Goal: Information Seeking & Learning: Learn about a topic

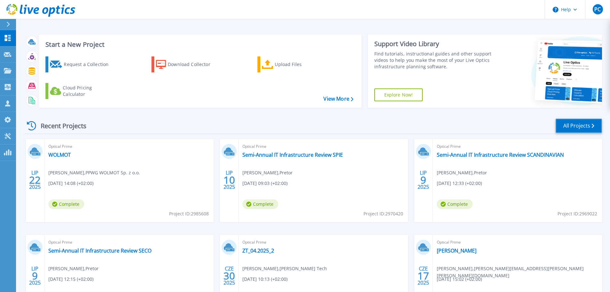
click at [575, 127] on link "All Projects" at bounding box center [579, 126] width 46 height 14
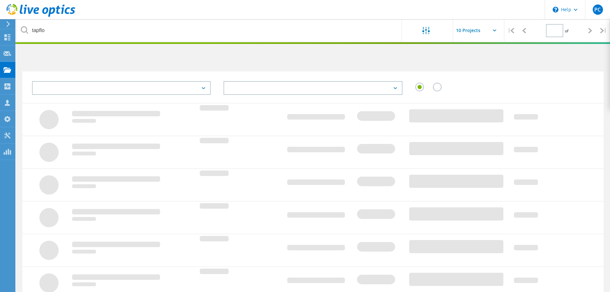
type input "1"
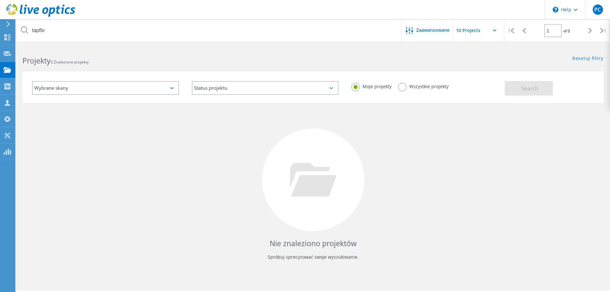
click at [406, 86] on label "Wszystkie projekty" at bounding box center [423, 86] width 51 height 6
click at [0, 0] on input "Wszystkie projekty" at bounding box center [0, 0] width 0 height 0
click at [522, 87] on span "Search" at bounding box center [530, 88] width 17 height 7
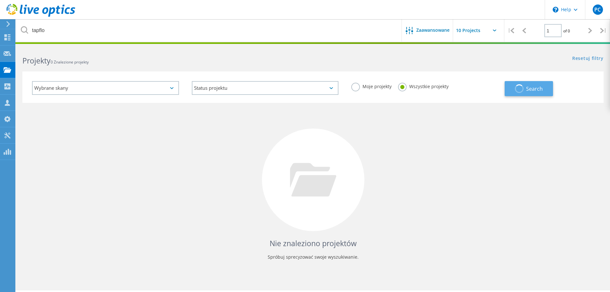
click at [522, 87] on span "button" at bounding box center [519, 88] width 12 height 12
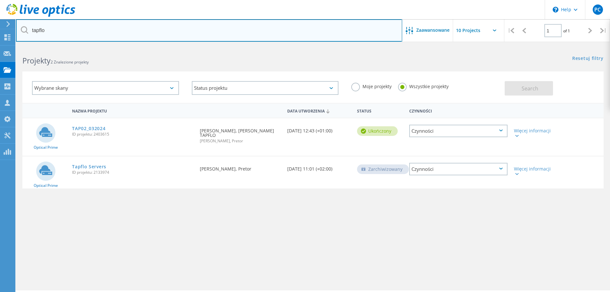
click at [84, 29] on input "tapflo" at bounding box center [209, 30] width 386 height 22
click at [0, 46] on div "\n Help Explore Helpful Articles Contact Support PC Członek zespołu partnera w …" at bounding box center [305, 177] width 610 height 263
click at [50, 29] on input "tapflo" at bounding box center [209, 30] width 386 height 22
click at [48, 29] on input "tapflo" at bounding box center [209, 30] width 386 height 22
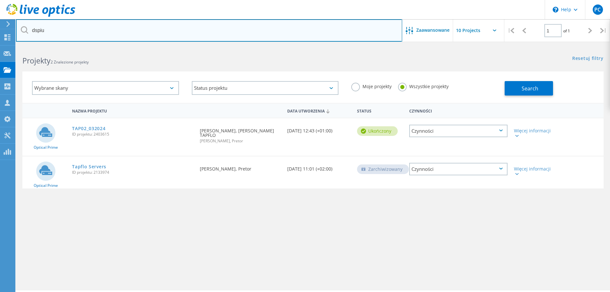
type input "dspiu"
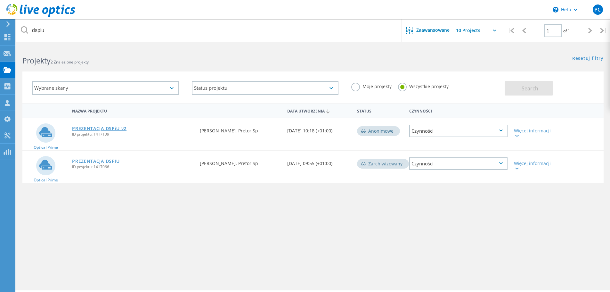
click at [96, 128] on link "PREZENTACJA DSPiU v2" at bounding box center [99, 128] width 54 height 4
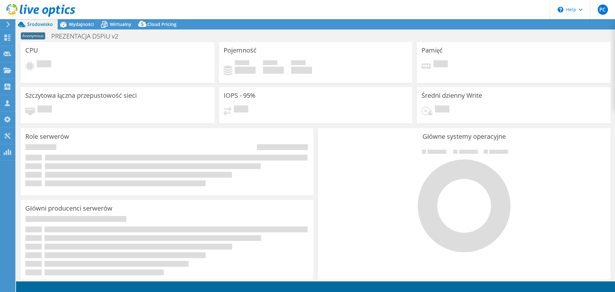
select select "EUFrankfurt"
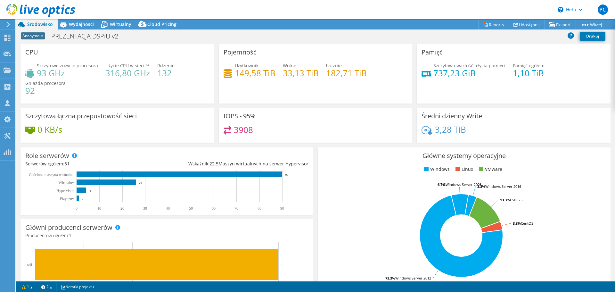
click at [159, 93] on div "Szczytowe zużycie procesora 93 GHz Użycie CPU w sieci % 316,80 GHz Rdzenie 132 …" at bounding box center [117, 81] width 184 height 38
click at [348, 138] on div "3908" at bounding box center [316, 133] width 184 height 14
click at [80, 21] on span "Wydajności" at bounding box center [81, 24] width 25 height 6
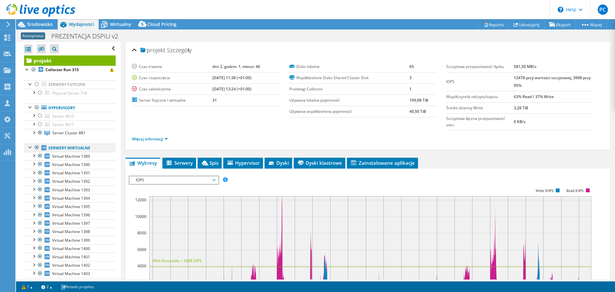
click at [29, 148] on div at bounding box center [30, 146] width 6 height 6
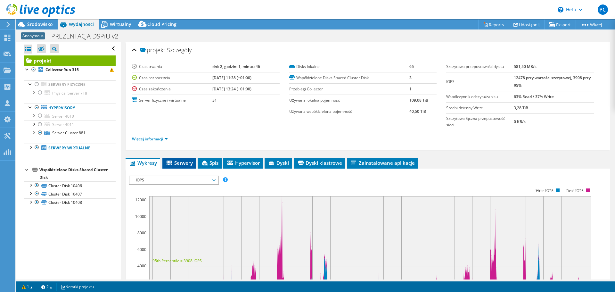
click at [180, 159] on span "Serwery" at bounding box center [179, 162] width 27 height 6
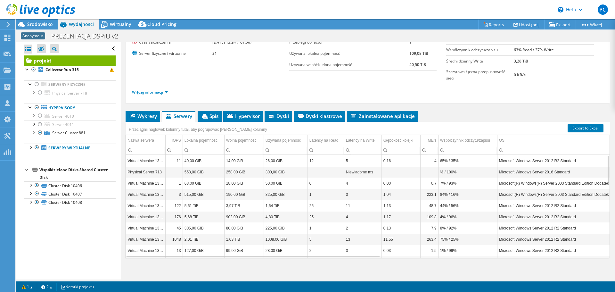
scroll to position [50, 0]
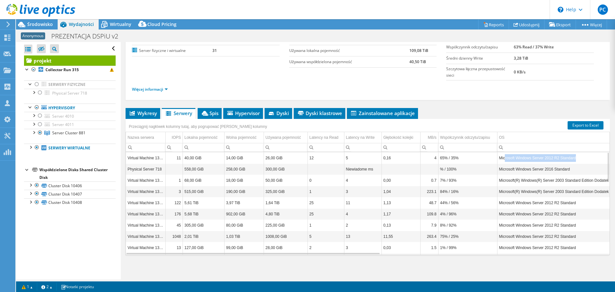
drag, startPoint x: 522, startPoint y: 158, endPoint x: 576, endPoint y: 160, distance: 53.8
click at [576, 160] on td "Microsoft Windows Server 2012 R2 Standard" at bounding box center [565, 157] width 136 height 11
click at [215, 112] on span "Spis" at bounding box center [210, 113] width 18 height 6
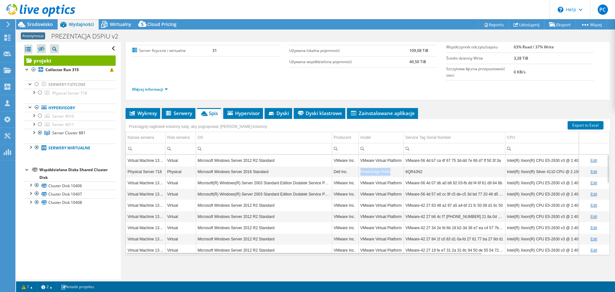
drag, startPoint x: 360, startPoint y: 171, endPoint x: 390, endPoint y: 169, distance: 29.5
click at [390, 169] on td "PowerEdge R440" at bounding box center [380, 171] width 45 height 11
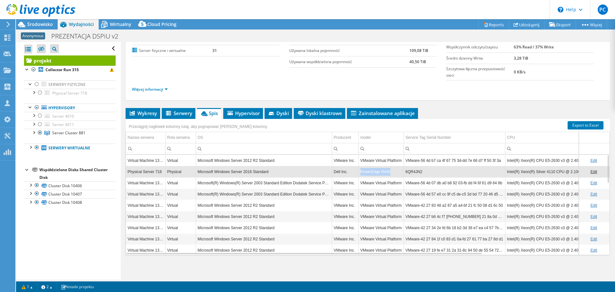
click at [379, 176] on td "PowerEdge R440" at bounding box center [380, 171] width 45 height 11
drag, startPoint x: 374, startPoint y: 172, endPoint x: 390, endPoint y: 171, distance: 16.3
click at [390, 171] on td "PowerEdge R440" at bounding box center [380, 171] width 45 height 11
drag, startPoint x: 423, startPoint y: 175, endPoint x: 408, endPoint y: 174, distance: 15.1
click at [408, 174] on td "6QR4JN2" at bounding box center [455, 171] width 102 height 11
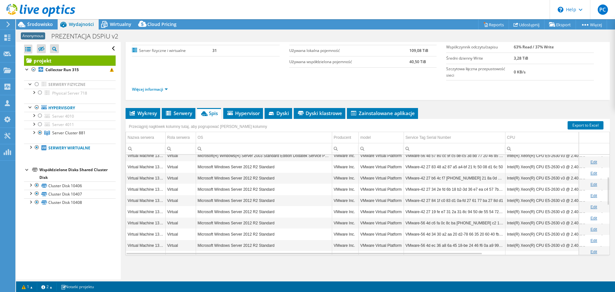
scroll to position [77, 0]
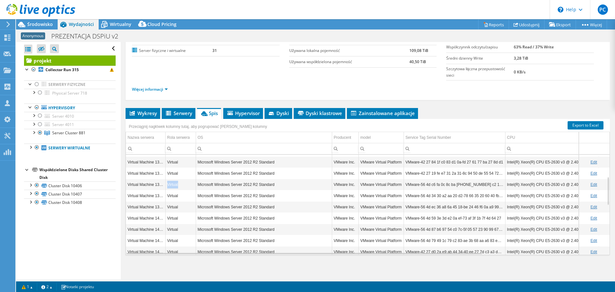
drag, startPoint x: 170, startPoint y: 188, endPoint x: 208, endPoint y: 191, distance: 38.5
click at [208, 191] on tbody "Virtual Machine 1389 Virtual Microsoft Windows Server 2012 R2 Standard VMware I…" at bounding box center [447, 251] width 643 height 347
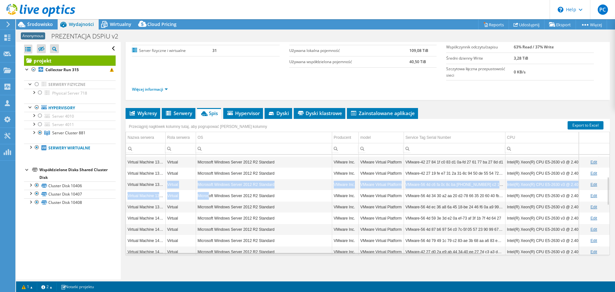
click at [424, 181] on td "VMware-56 4d c6 fa 0c 8c ba 88-61 15 63 c2 15 25 00 af" at bounding box center [455, 184] width 102 height 11
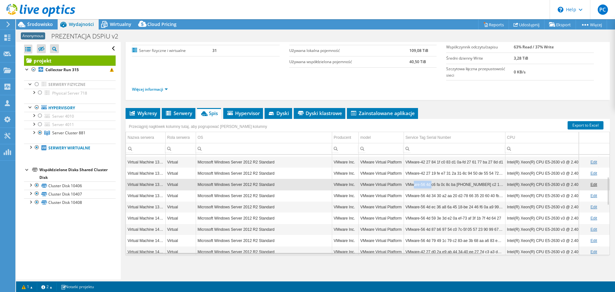
drag, startPoint x: 414, startPoint y: 183, endPoint x: 431, endPoint y: 186, distance: 17.9
click at [431, 186] on td "VMware-56 4d c6 fa 0c 8c ba 88-61 15 63 c2 15 25 00 af" at bounding box center [455, 184] width 102 height 11
click at [278, 113] on span "Dyski" at bounding box center [278, 113] width 21 height 6
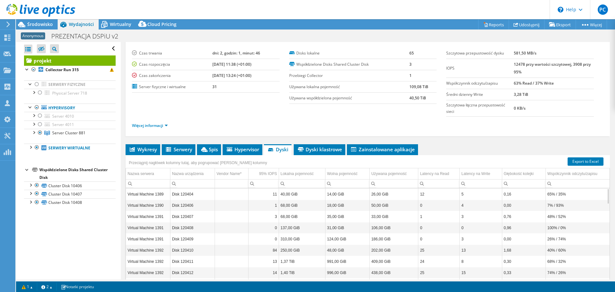
scroll to position [0, 0]
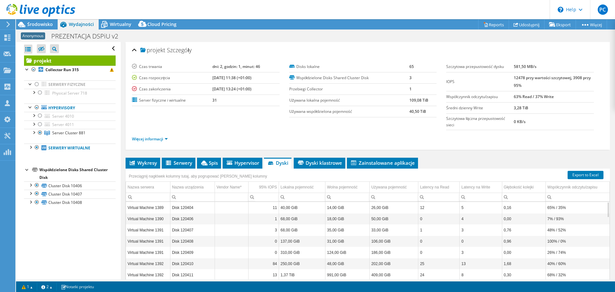
click at [495, 119] on label "Szczytowa łączna przepustowość sieci" at bounding box center [480, 121] width 68 height 13
click at [336, 165] on span "Dyski klastrowe" at bounding box center [319, 162] width 45 height 6
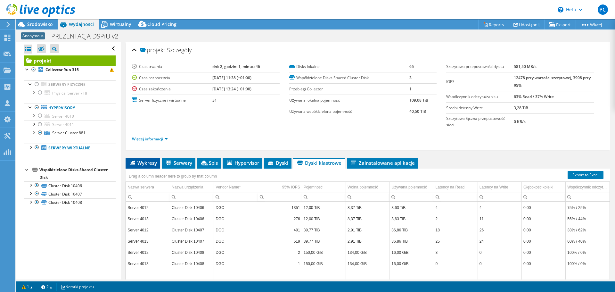
click at [151, 165] on span "Wykresy" at bounding box center [143, 162] width 28 height 6
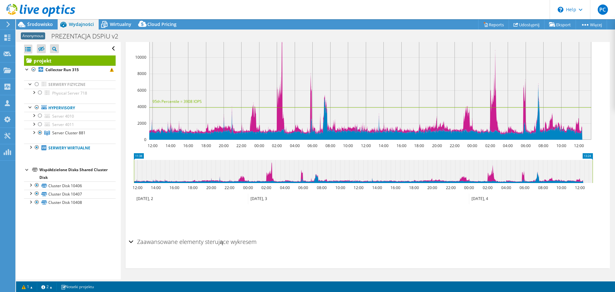
scroll to position [95, 0]
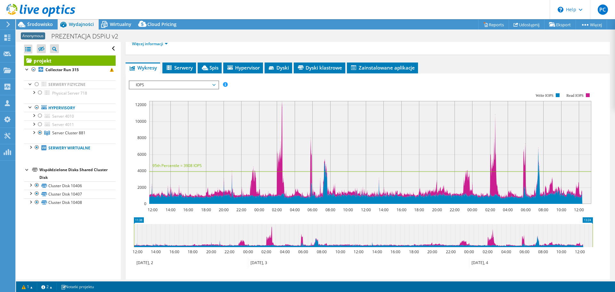
click at [190, 84] on span "IOPS" at bounding box center [174, 85] width 82 height 8
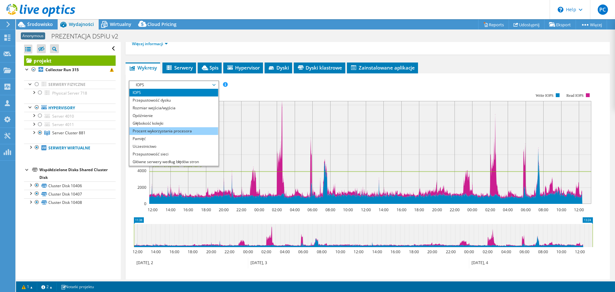
click at [198, 134] on li "Procent wykorzystania procesora" at bounding box center [173, 131] width 89 height 8
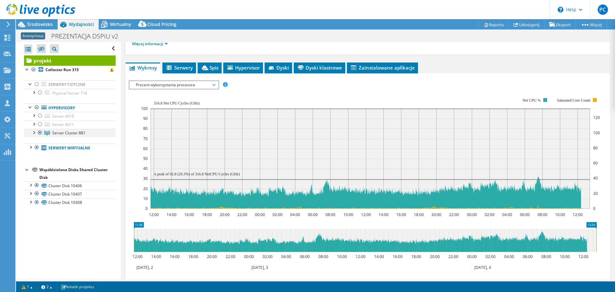
click at [35, 132] on div at bounding box center [33, 132] width 6 height 6
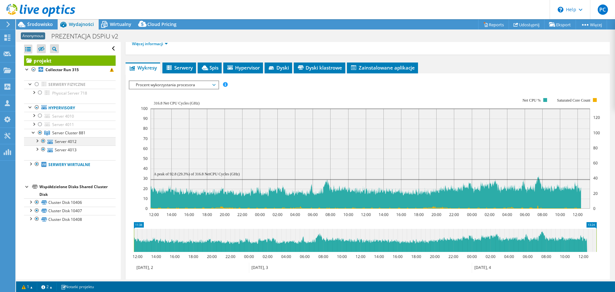
click at [39, 140] on div at bounding box center [37, 140] width 6 height 6
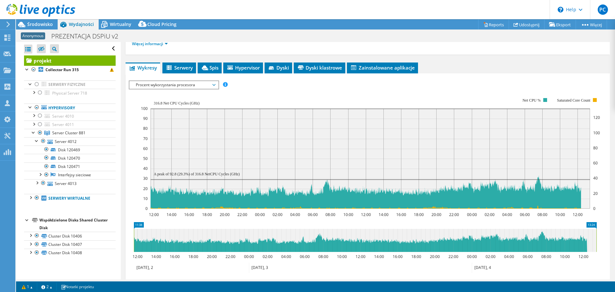
click at [184, 86] on span "Procent wykorzystania procesora" at bounding box center [174, 85] width 82 height 8
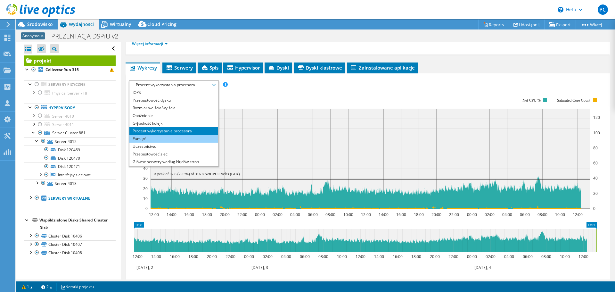
scroll to position [23, 0]
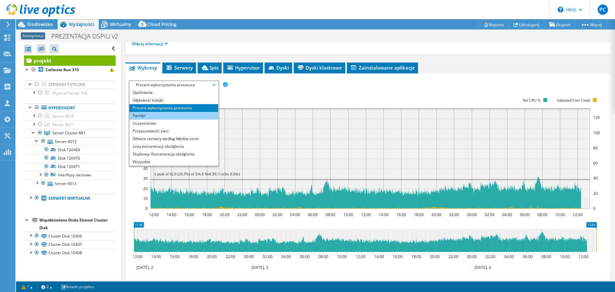
click at [167, 115] on li "Pamięć" at bounding box center [173, 116] width 89 height 8
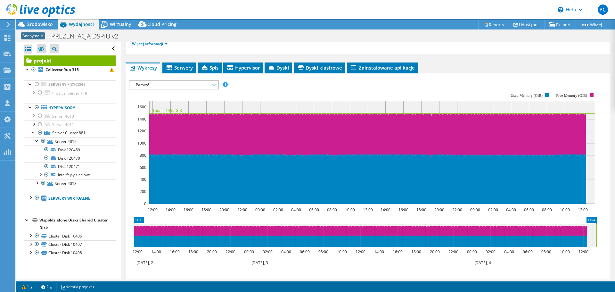
click at [155, 85] on span "Pamięć" at bounding box center [174, 85] width 82 height 8
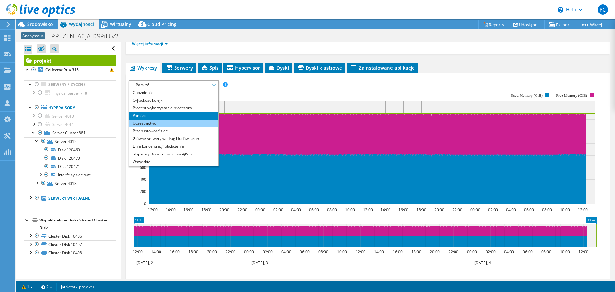
click at [151, 122] on li "Uczestnictwo" at bounding box center [173, 123] width 89 height 8
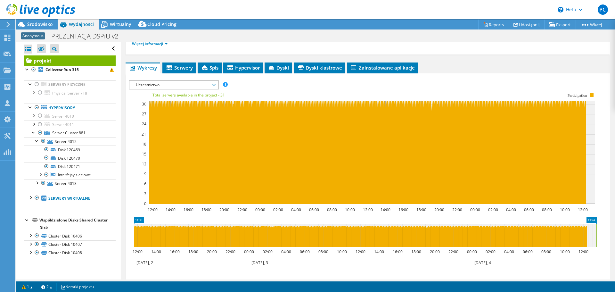
click at [178, 85] on span "Uczestnictwo" at bounding box center [174, 85] width 82 height 8
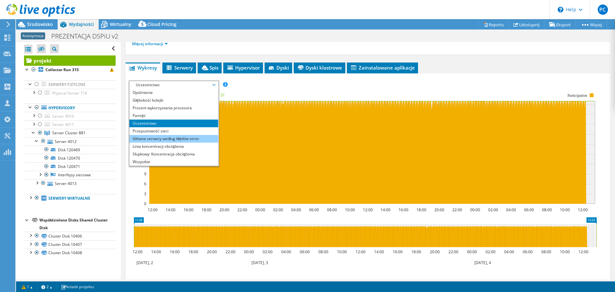
click at [164, 139] on li "Główne serwery według błędów stron" at bounding box center [173, 139] width 89 height 8
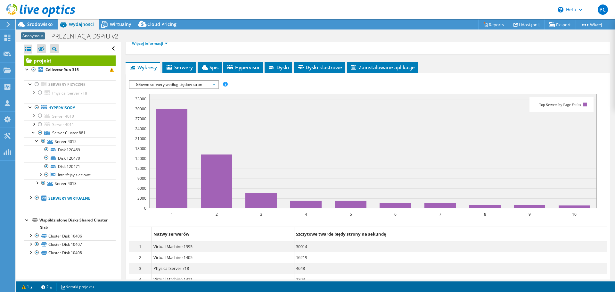
scroll to position [95, 0]
click at [167, 84] on span "Główne serwery według błędów stron" at bounding box center [174, 85] width 82 height 8
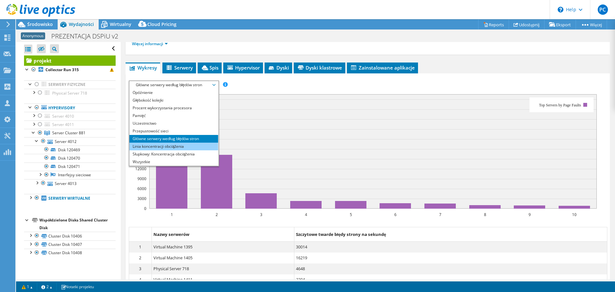
click at [177, 148] on li "Linia koncentracji obciążenia" at bounding box center [173, 147] width 89 height 8
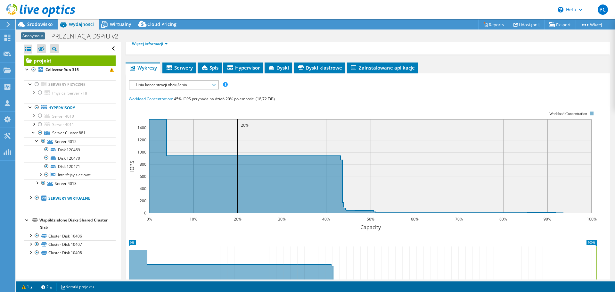
click at [154, 86] on span "Linia koncentracji obciążenia" at bounding box center [174, 85] width 82 height 8
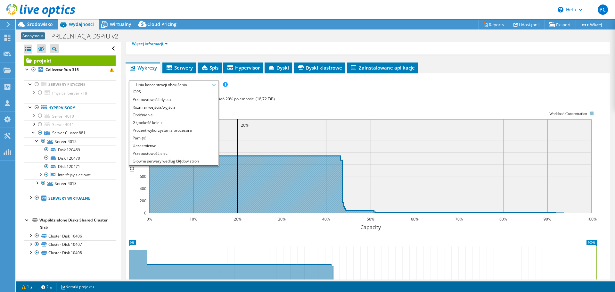
scroll to position [0, 0]
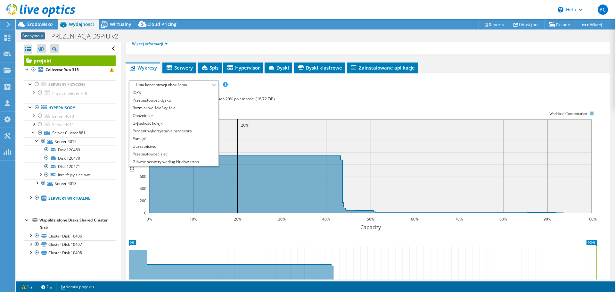
click at [288, 106] on rect at bounding box center [363, 166] width 468 height 128
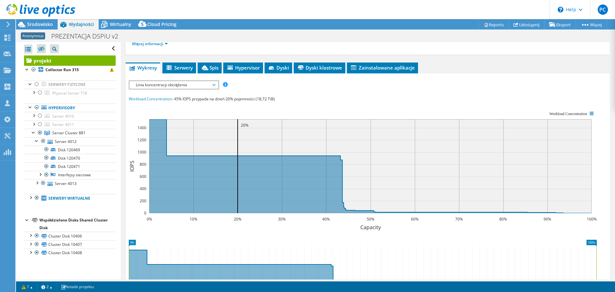
click at [158, 87] on span "Linia koncentracji obciążenia" at bounding box center [174, 85] width 82 height 8
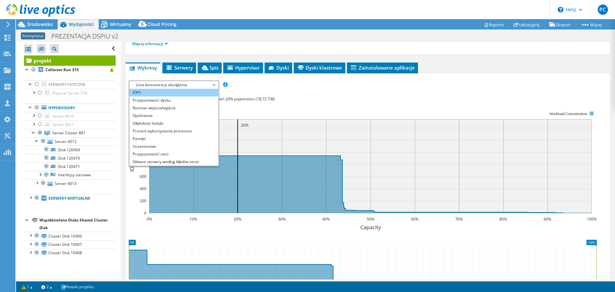
click at [148, 92] on li "IOPS" at bounding box center [173, 93] width 89 height 8
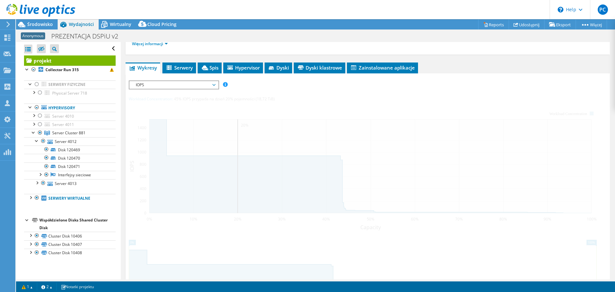
click at [185, 48] on div "Więcej informacji" at bounding box center [367, 44] width 471 height 18
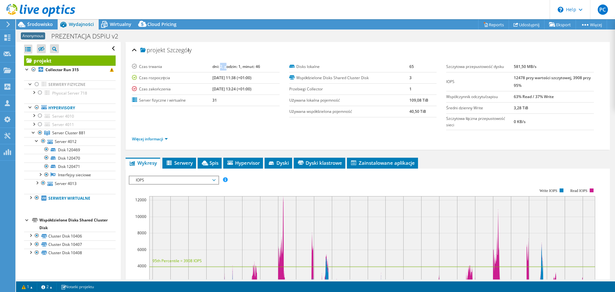
drag, startPoint x: 220, startPoint y: 69, endPoint x: 224, endPoint y: 69, distance: 3.9
click at [224, 69] on td "dni: 2, godzin: 1, minut: 46" at bounding box center [245, 66] width 67 height 11
click at [221, 89] on b "11.04.2020, 13:24 (+01:00)" at bounding box center [231, 88] width 39 height 5
click at [168, 140] on link "Więcej informacji" at bounding box center [150, 138] width 36 height 5
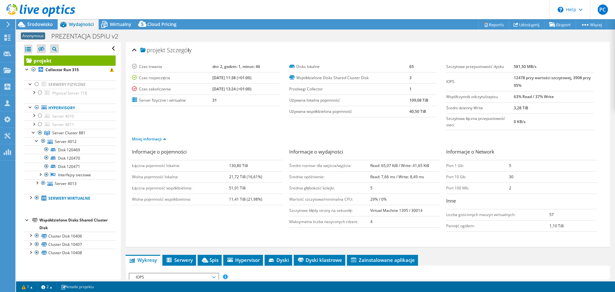
click at [171, 133] on div "Mniej informacji" at bounding box center [367, 139] width 471 height 18
click at [166, 137] on link "Mniej informacji" at bounding box center [149, 138] width 34 height 5
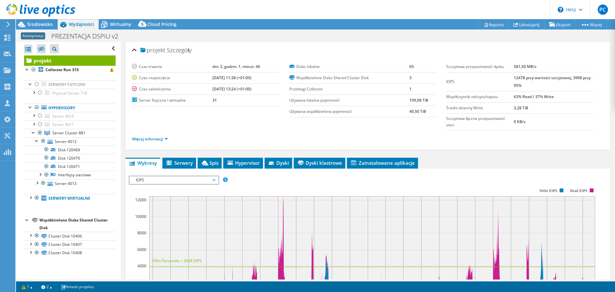
click at [223, 120] on section "Czas trwania dni: 2, godzin: 1, minut: 46 Czas rozpoczęcia 11.02.2020, 11:38 (+…" at bounding box center [367, 104] width 471 height 87
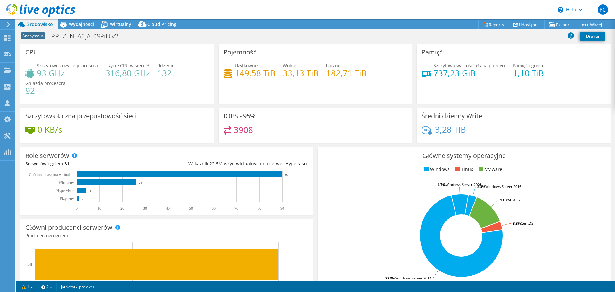
select select "EUFrankfurt"
select select "USD"
